Goal: Information Seeking & Learning: Stay updated

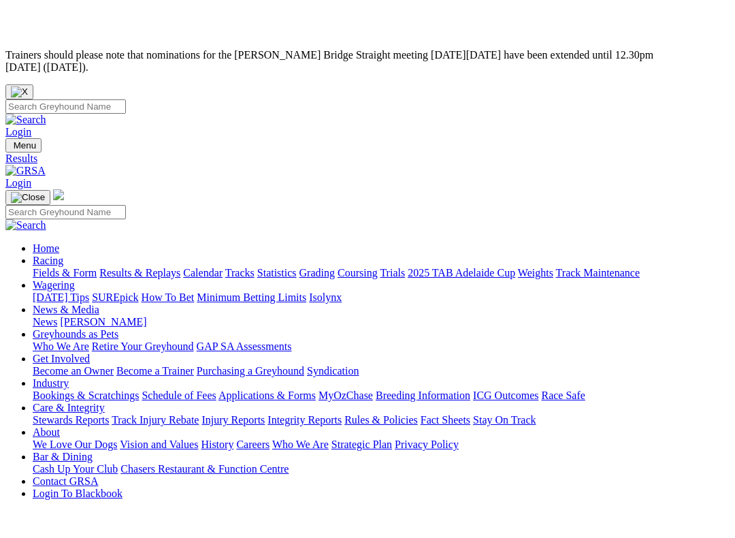
scroll to position [93, 0]
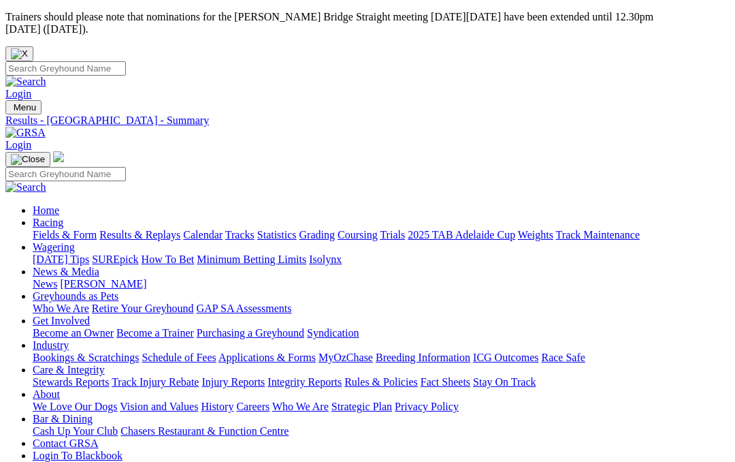
click at [74, 229] on link "Fields & Form" at bounding box center [65, 235] width 64 height 12
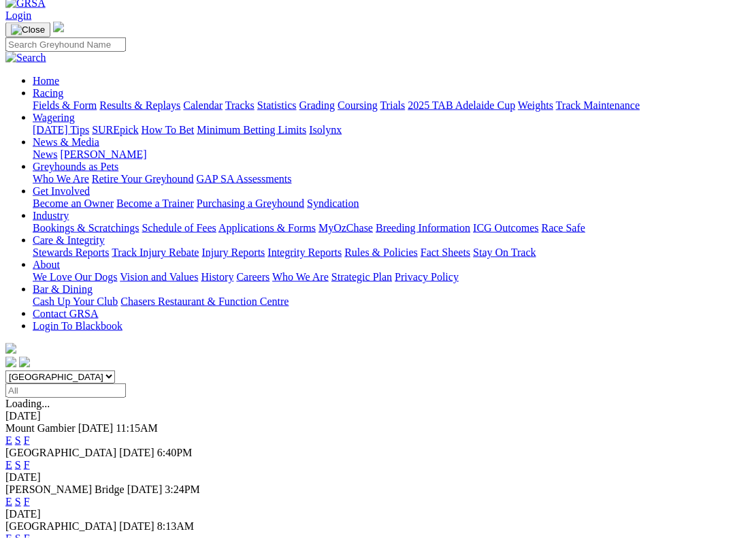
scroll to position [130, 0]
click at [30, 458] on link "F" at bounding box center [27, 464] width 6 height 12
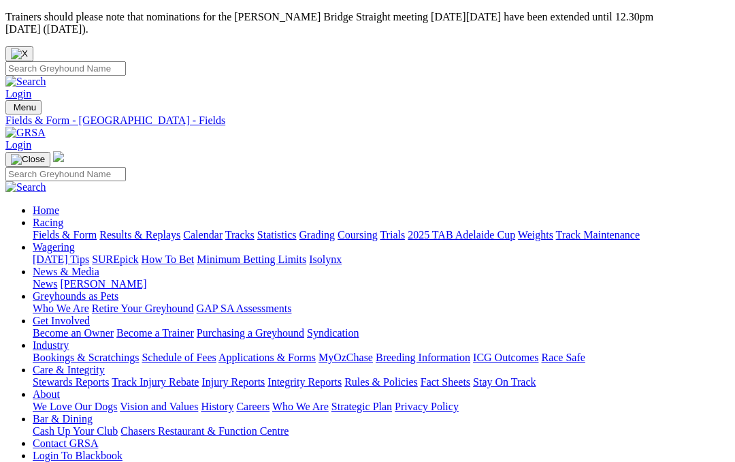
click at [180, 229] on link "Results & Replays" at bounding box center [139, 235] width 81 height 12
click at [99, 266] on link "News & Media" at bounding box center [66, 272] width 67 height 12
click at [57, 278] on link "News" at bounding box center [45, 284] width 25 height 12
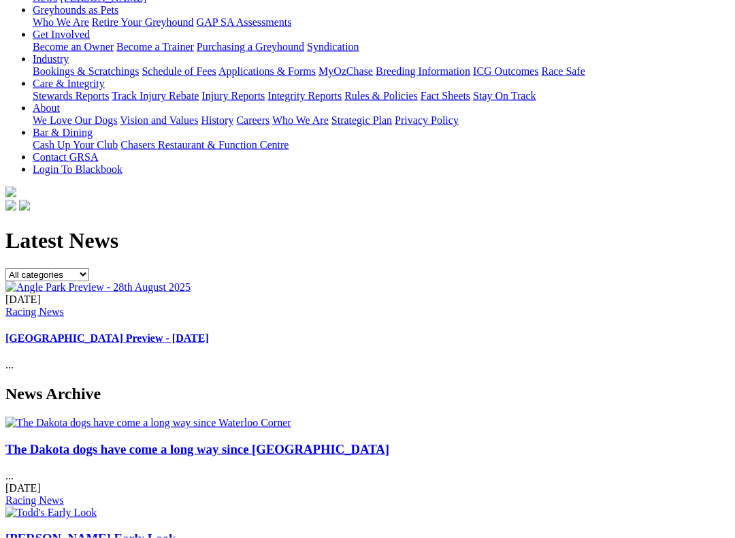
scroll to position [287, 0]
click at [63, 416] on img at bounding box center [148, 422] width 286 height 12
